Goal: Transaction & Acquisition: Obtain resource

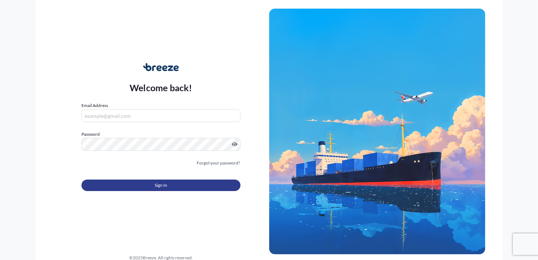
type input "[PERSON_NAME][EMAIL_ADDRESS][DOMAIN_NAME]"
click at [191, 186] on button "Sign In" at bounding box center [160, 184] width 159 height 11
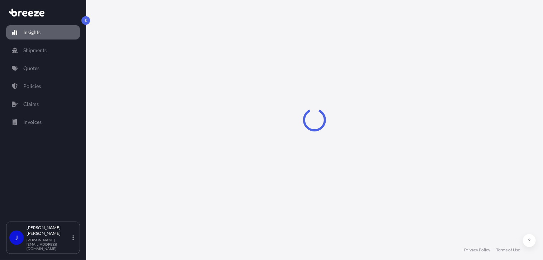
select select "2025"
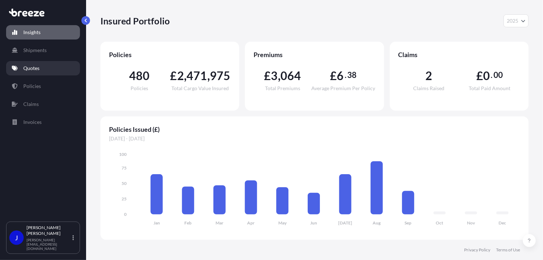
click at [38, 66] on p "Quotes" at bounding box center [31, 68] width 16 height 7
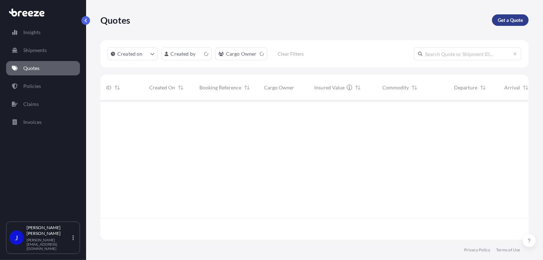
scroll to position [138, 423]
click at [515, 22] on link "Get a Quote" at bounding box center [510, 19] width 37 height 11
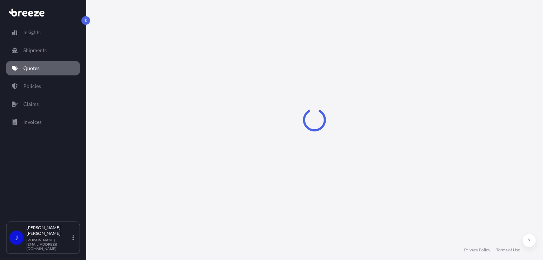
select select "Sea"
select select "1"
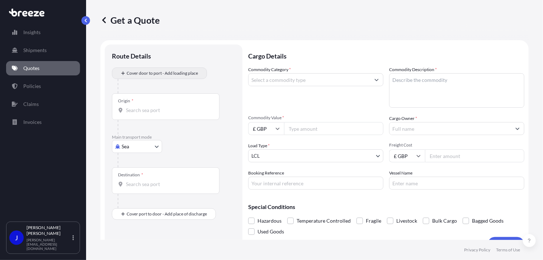
scroll to position [11, 0]
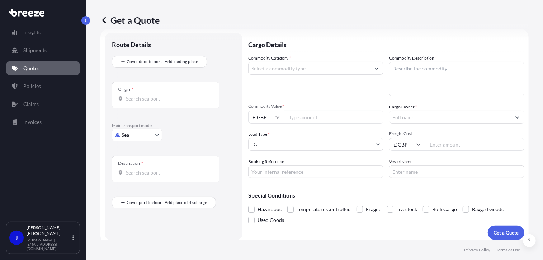
click at [151, 140] on body "Insights Shipments Quotes Policies Claims Invoices J [PERSON_NAME] [PERSON_NAME…" at bounding box center [271, 130] width 543 height 260
click at [144, 178] on div "Road" at bounding box center [137, 179] width 44 height 13
select select "Road"
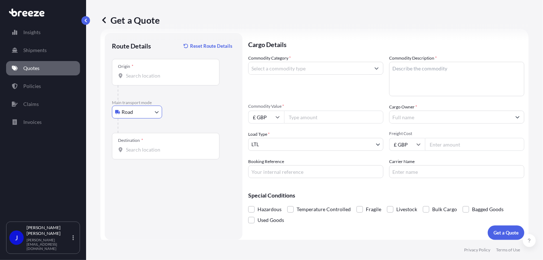
click at [159, 79] on input "Origin *" at bounding box center [168, 75] width 85 height 7
type input "London NW1 7AW, [GEOGRAPHIC_DATA]"
click at [160, 152] on input "Destination *" at bounding box center [168, 149] width 85 height 7
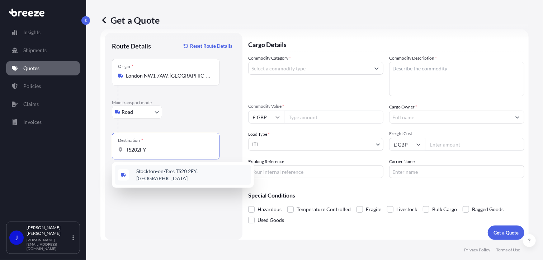
click at [164, 172] on span "Stockton-on-Tees TS20 2FY, [GEOGRAPHIC_DATA]" at bounding box center [192, 175] width 112 height 14
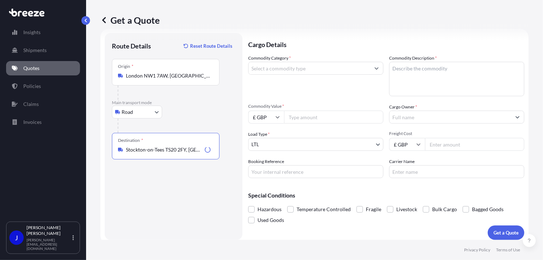
type input "Stockton-on-Tees TS20 2FY, [GEOGRAPHIC_DATA]"
click at [290, 70] on input "Commodity Category *" at bounding box center [310, 68] width 122 height 13
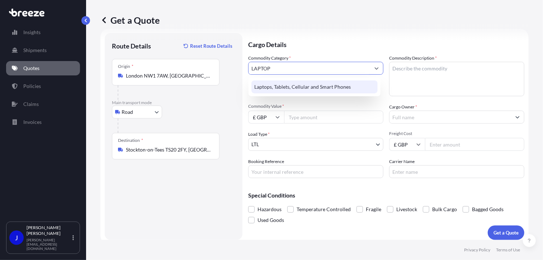
click at [294, 84] on div "Laptops, Tablets, Cellular and Smart Phones" at bounding box center [315, 86] width 126 height 13
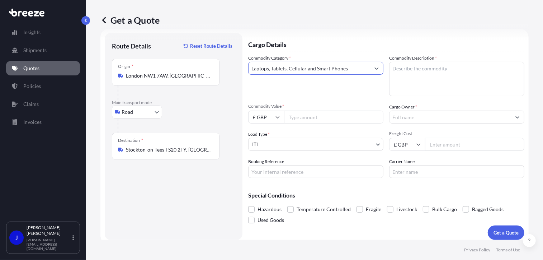
type input "Laptops, Tablets, Cellular and Smart Phones"
click at [407, 73] on textarea "Commodity Description *" at bounding box center [456, 79] width 135 height 34
paste textarea "L JL33WB4"
type textarea "LAPTOP L JL33WB4"
click at [414, 119] on input "Cargo Owner *" at bounding box center [451, 117] width 122 height 13
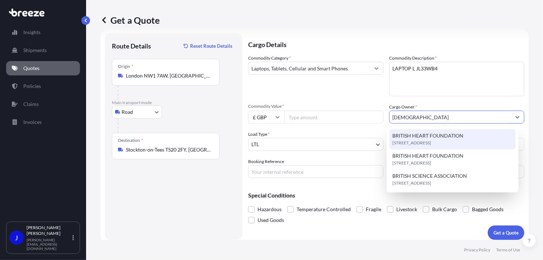
click at [428, 137] on span "BRITISH HEART FOUNDATION" at bounding box center [428, 135] width 71 height 7
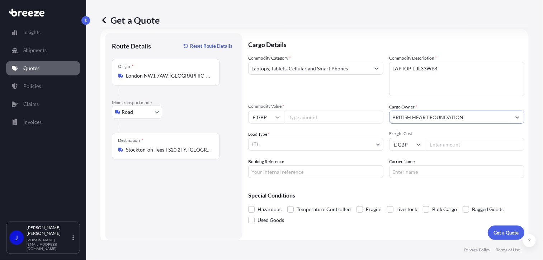
type input "BRITISH HEART FOUNDATION"
click at [308, 119] on input "Commodity Value *" at bounding box center [333, 117] width 99 height 13
type input "1200"
click at [299, 174] on input "Booking Reference" at bounding box center [315, 171] width 135 height 13
paste input "2218083"
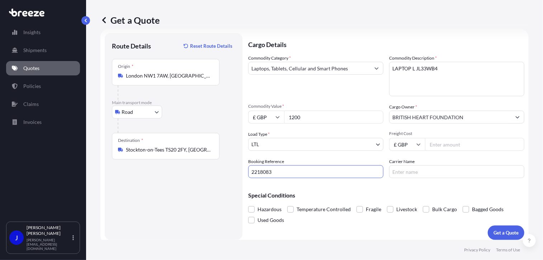
type input "2218083"
